Goal: Check status: Check status

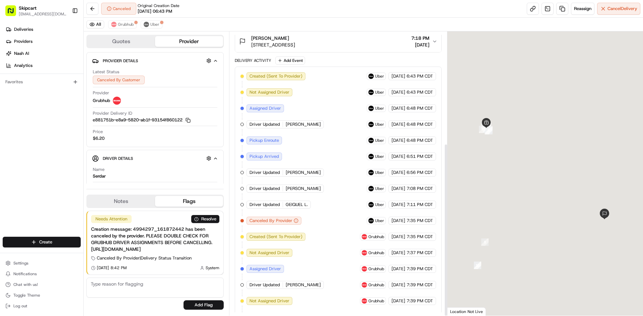
scroll to position [183, 0]
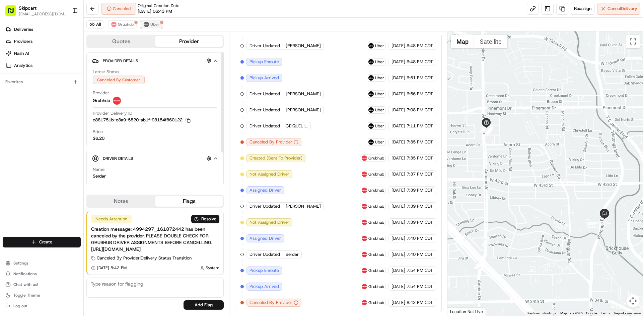
click at [146, 26] on img at bounding box center [146, 24] width 5 height 5
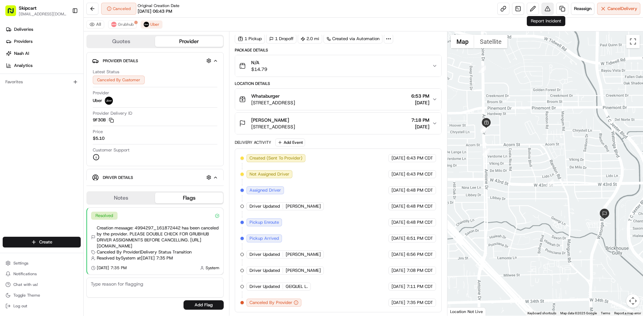
click at [544, 8] on button at bounding box center [547, 9] width 12 height 12
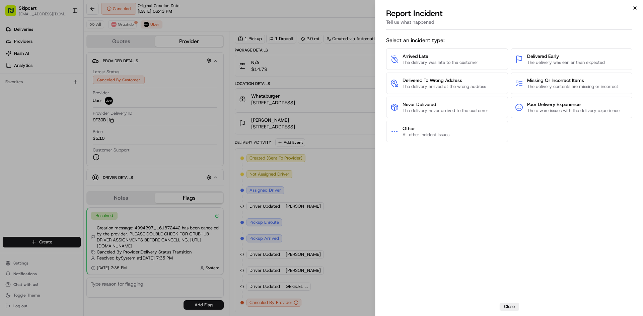
click at [635, 6] on icon "button" at bounding box center [634, 7] width 5 height 5
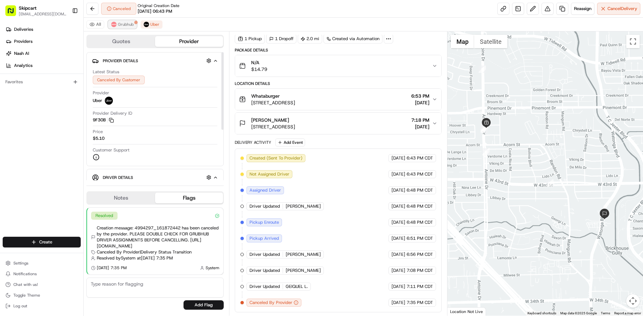
click at [117, 23] on button "Grubhub" at bounding box center [122, 24] width 28 height 8
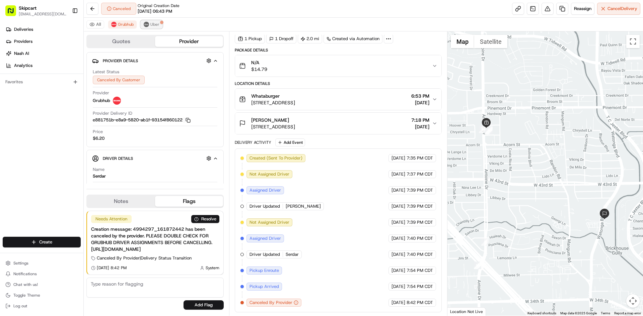
click at [152, 22] on span "Uber" at bounding box center [154, 24] width 9 height 5
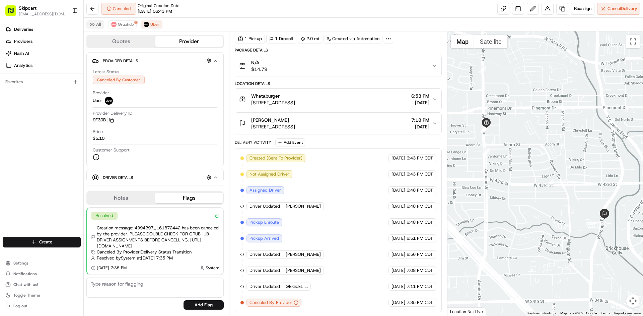
click at [94, 23] on button "All" at bounding box center [95, 24] width 18 height 8
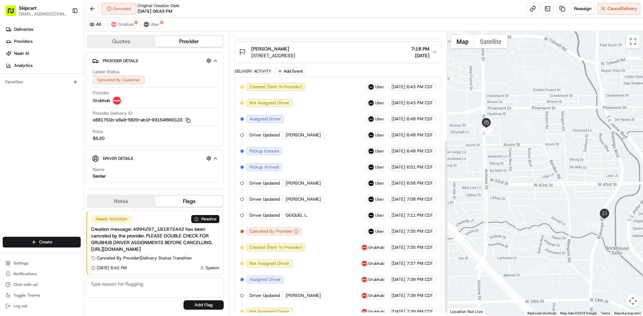
scroll to position [183, 0]
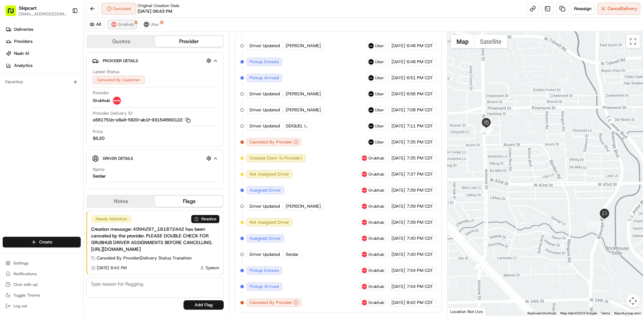
click at [117, 26] on button "Grubhub" at bounding box center [122, 24] width 28 height 8
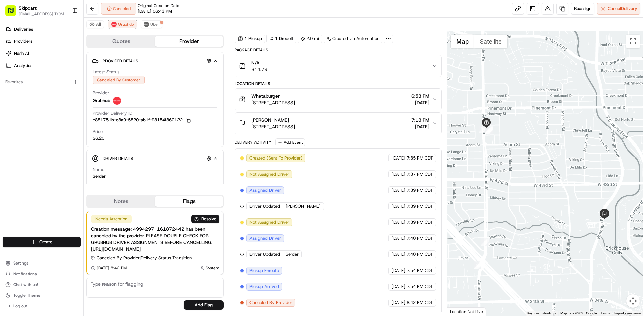
scroll to position [39, 0]
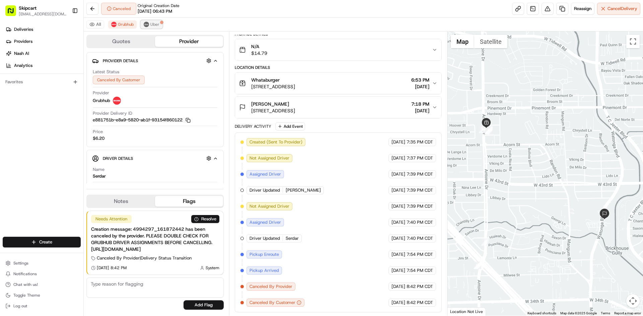
click at [156, 25] on span "Uber" at bounding box center [154, 24] width 9 height 5
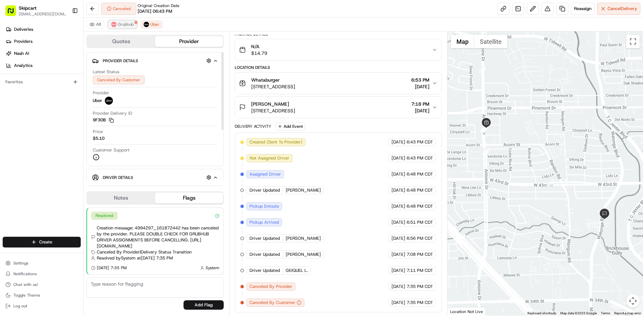
click at [129, 25] on span "Grubhub" at bounding box center [126, 24] width 16 height 5
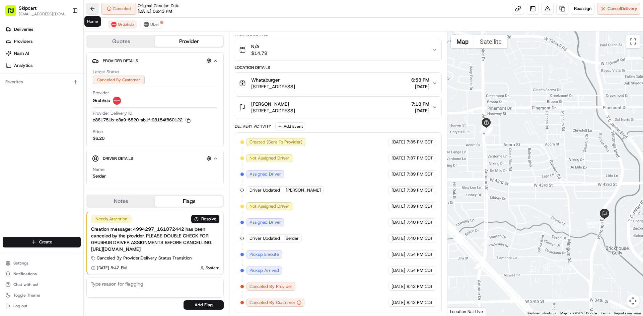
click at [88, 9] on button at bounding box center [92, 9] width 12 height 12
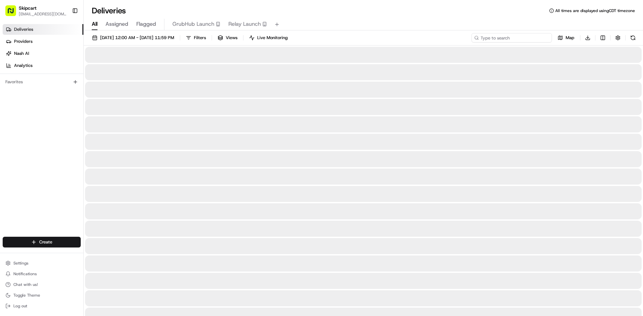
drag, startPoint x: 505, startPoint y: 42, endPoint x: 508, endPoint y: 37, distance: 5.7
click at [504, 42] on input at bounding box center [511, 37] width 80 height 9
paste input "5028173_dlv_5qVHo6wUaMGnfTc6Y9PyR6"
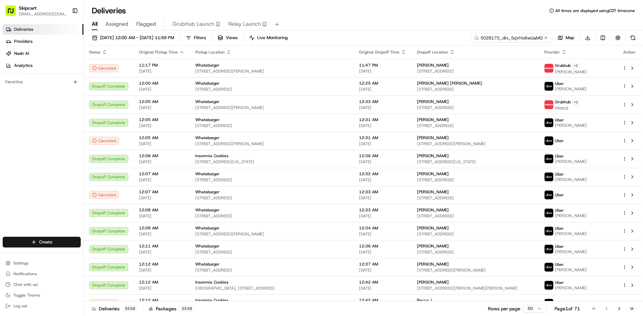
scroll to position [0, 30]
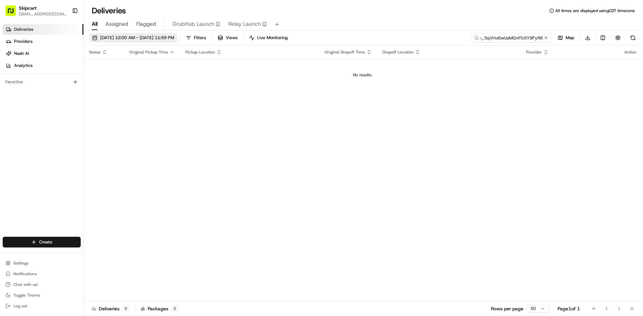
type input "5028173_dlv_5qVHo6wUaMGnfTc6Y9PyR6"
click at [142, 38] on span "[DATE] 12:00 AM - [DATE] 11:59 PM" at bounding box center [137, 38] width 74 height 6
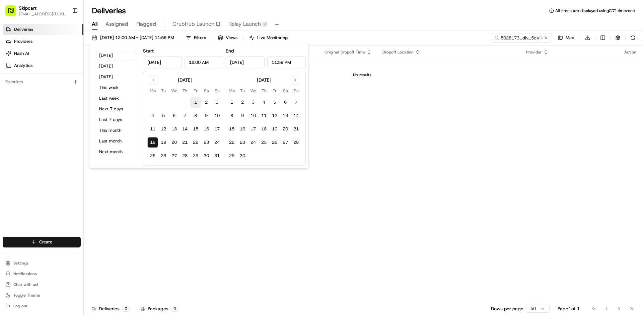
click at [196, 104] on button "1" at bounding box center [195, 102] width 11 height 11
type input "[DATE]"
click at [241, 62] on input "[DATE]" at bounding box center [245, 62] width 39 height 12
type input "[DATE]"
click at [544, 40] on button at bounding box center [545, 37] width 7 height 7
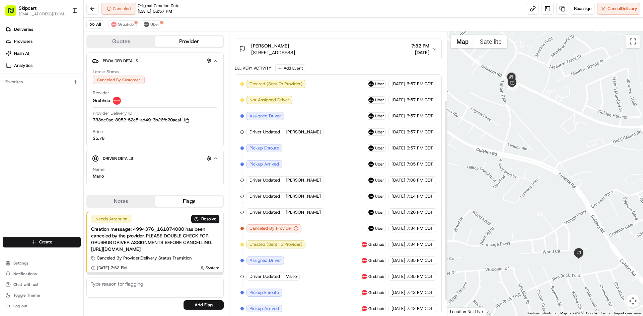
scroll to position [119, 0]
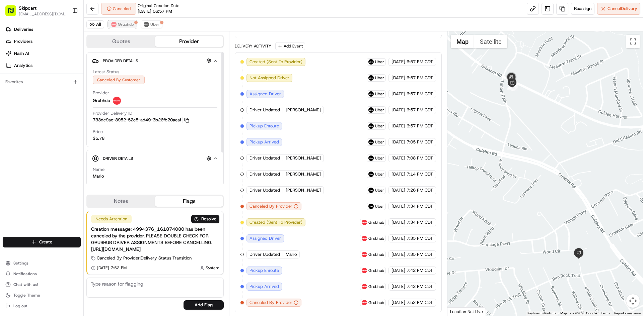
click at [134, 23] on button "Grubhub" at bounding box center [122, 24] width 28 height 8
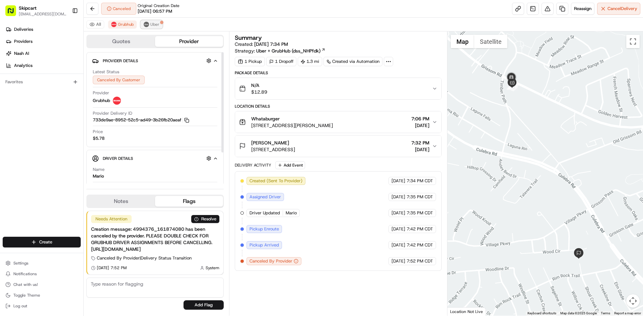
click at [154, 22] on span "Uber" at bounding box center [154, 24] width 9 height 5
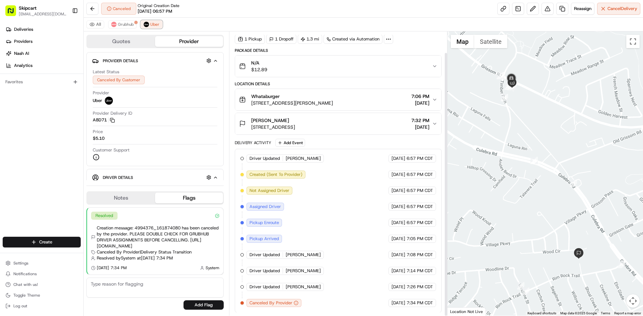
scroll to position [23, 0]
click at [127, 26] on span "Grubhub" at bounding box center [126, 24] width 16 height 5
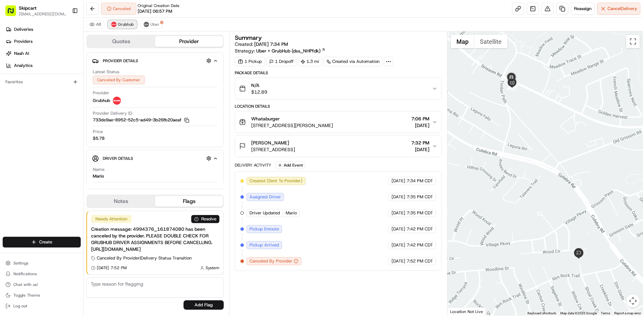
scroll to position [0, 0]
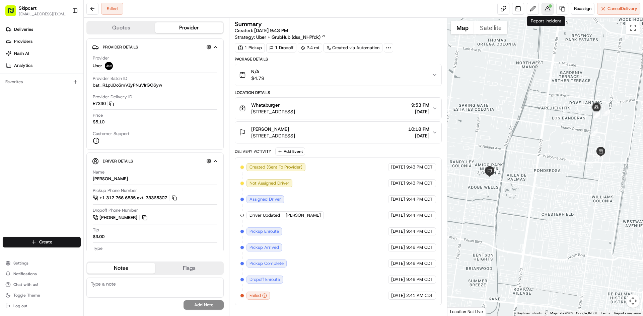
click at [544, 6] on button at bounding box center [547, 9] width 12 height 12
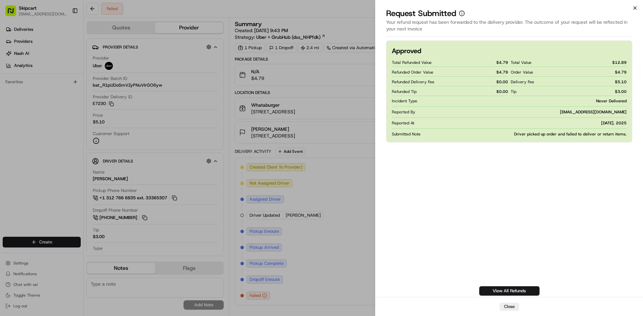
click at [634, 9] on icon "button" at bounding box center [635, 8] width 3 height 3
